Goal: Information Seeking & Learning: Learn about a topic

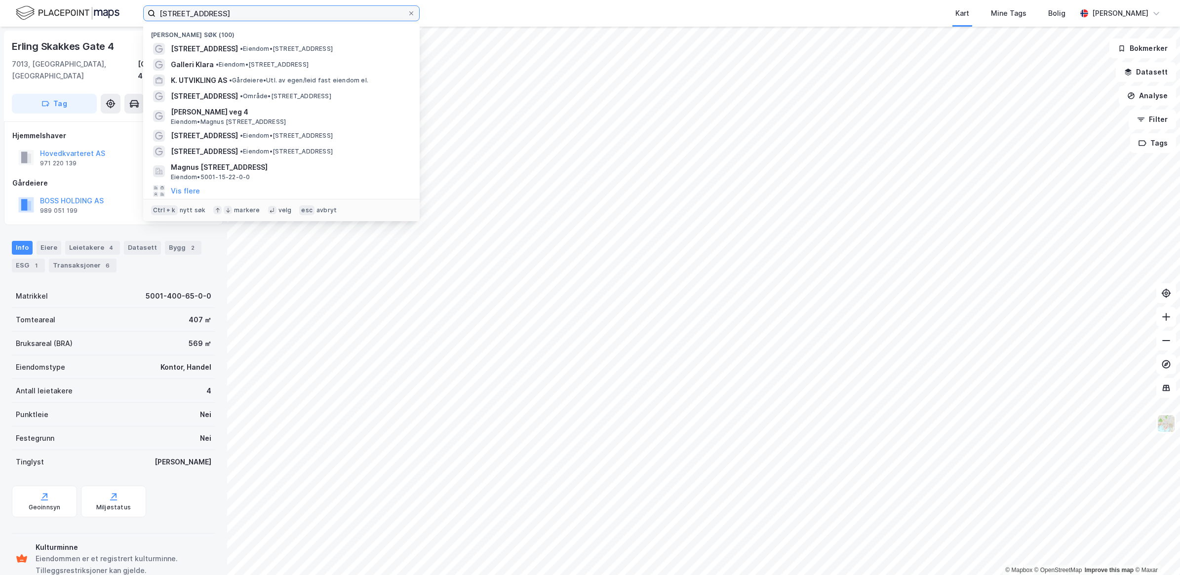
click at [258, 11] on input "[STREET_ADDRESS]" at bounding box center [282, 13] width 252 height 15
drag, startPoint x: 258, startPoint y: 11, endPoint x: 62, endPoint y: 13, distance: 196.0
click at [73, 9] on div "Industrivegen 39 Heimdal Nylige søk (100) [STREET_ADDRESS] • Eiendom • [STREET_…" at bounding box center [590, 13] width 1180 height 27
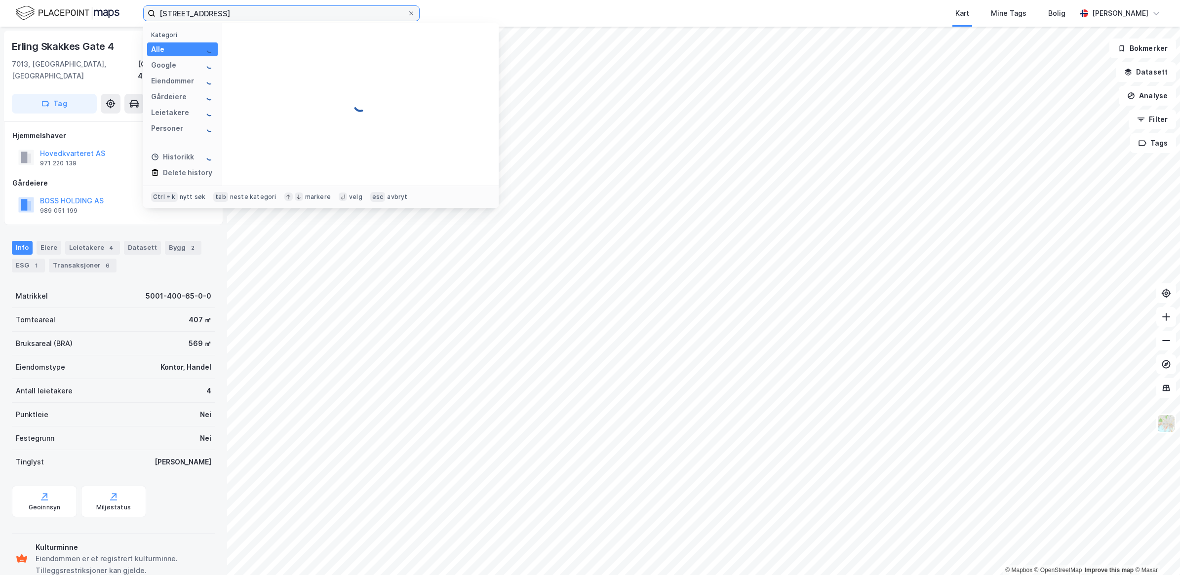
type input "[STREET_ADDRESS]"
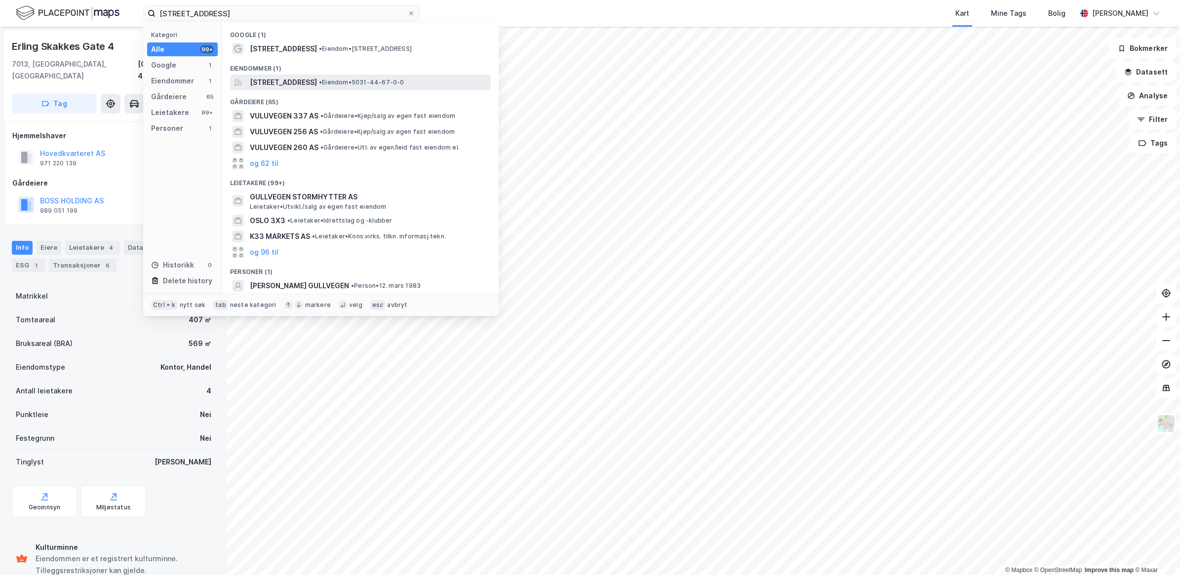
click at [317, 83] on span "[STREET_ADDRESS]" at bounding box center [283, 83] width 67 height 12
